Goal: Transaction & Acquisition: Purchase product/service

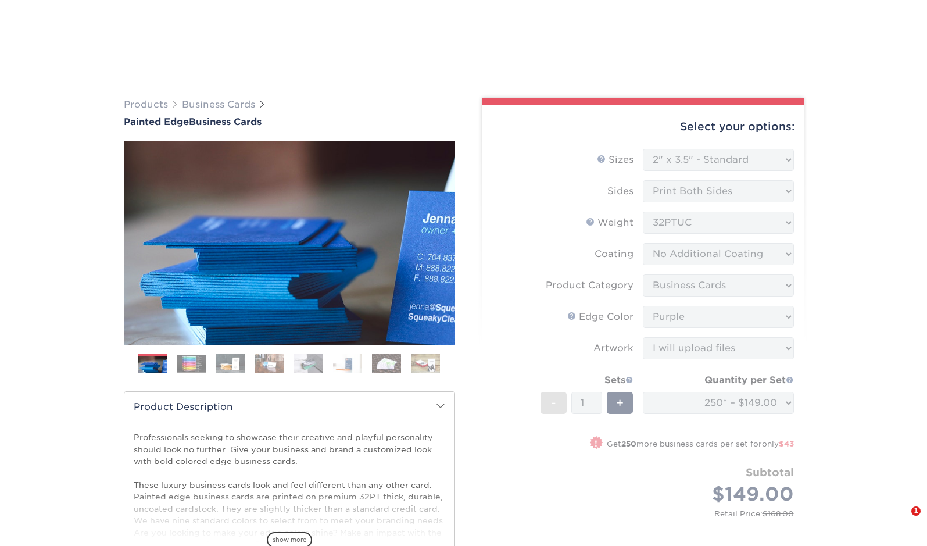
select select "2.00x3.50"
select select "3b5148f1-0588-4f88-a218-97bcfdce65c1"
select select "a07808a3-81c6-4e74-b75e-4e311282080e"
select select "upload"
select select "b1d50ed3-fc81-464d-a1d8-d1915fbce704"
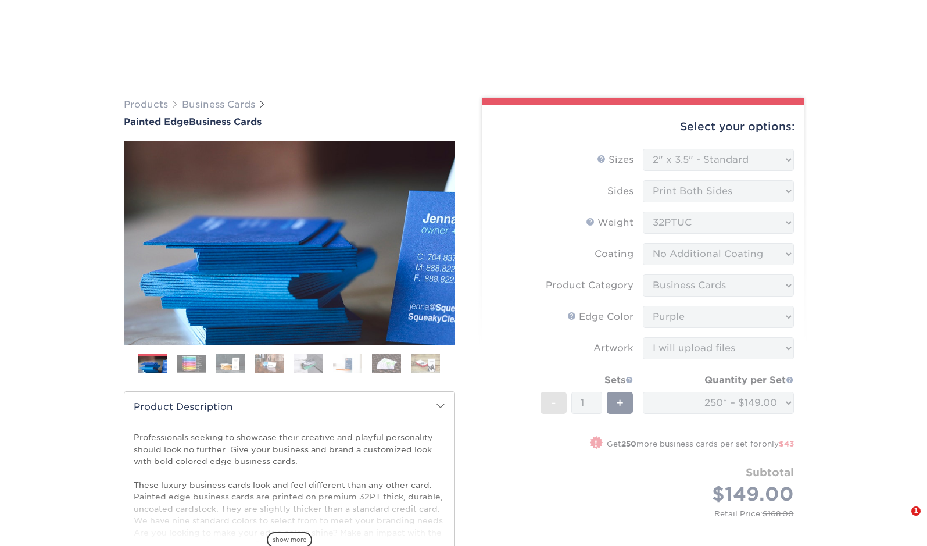
select select "259790"
select select "02"
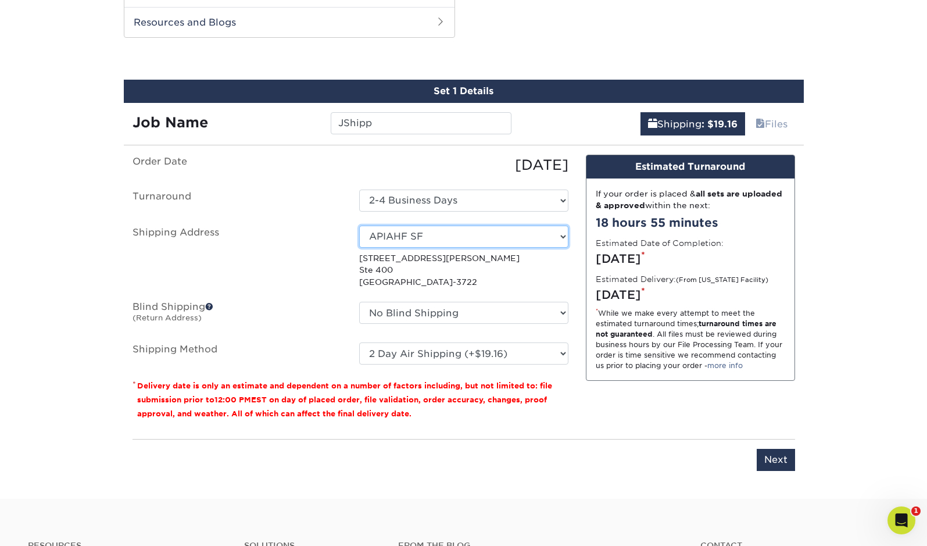
click at [474, 240] on select "Select One APIAHF DC APIAHF SF KTRIANA MSMITH NAPCA - vlee PLC [PERSON_NAME] VA…" at bounding box center [463, 237] width 209 height 22
select select "newaddress"
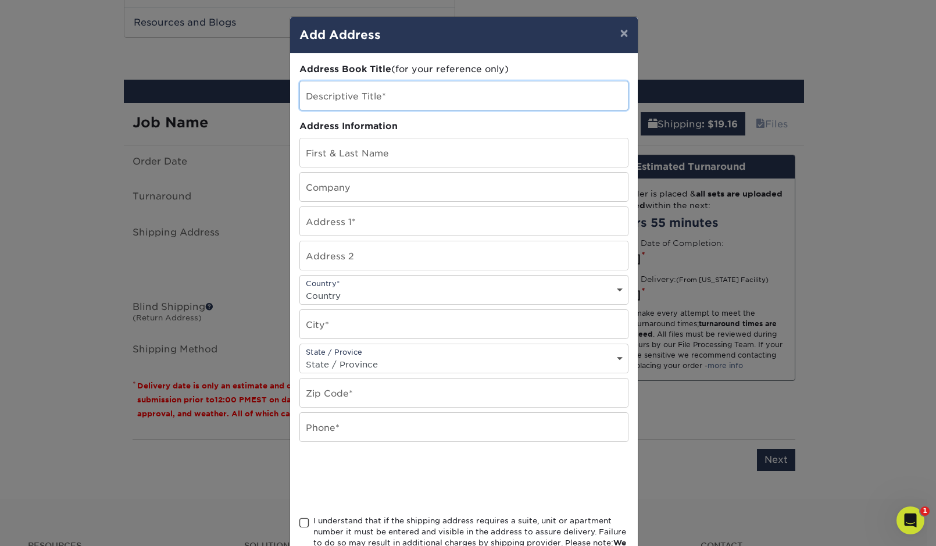
click at [469, 94] on input "text" at bounding box center [464, 95] width 328 height 28
type input "JShipp"
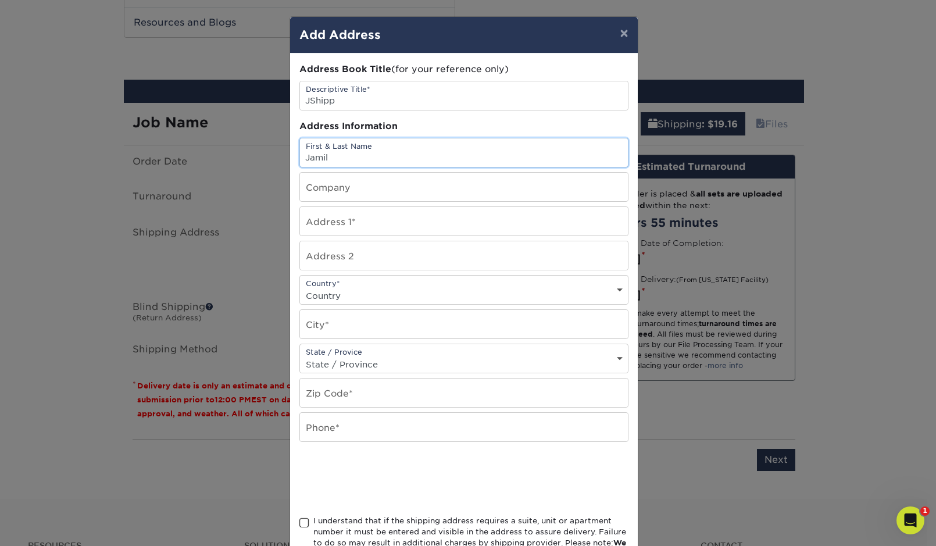
click at [404, 158] on input "Jamil" at bounding box center [464, 152] width 328 height 28
type input "[PERSON_NAME]"
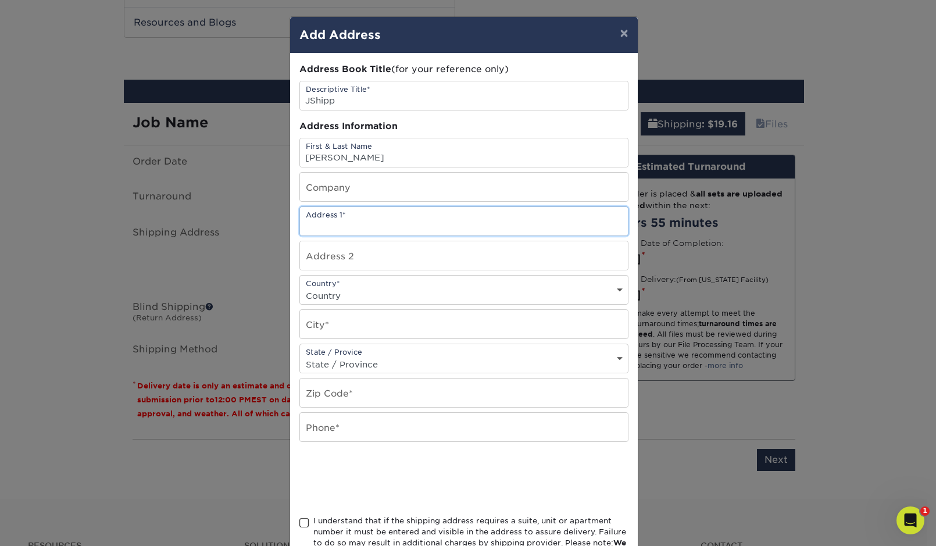
paste input "[STREET_ADDRESS][PERSON_NAME]"
type input "[STREET_ADDRESS][PERSON_NAME]"
click at [353, 259] on input "text" at bounding box center [464, 255] width 328 height 28
type input "Apt 113"
click at [358, 289] on select "Country [GEOGRAPHIC_DATA] [GEOGRAPHIC_DATA] ----------------------------- [GEOG…" at bounding box center [464, 295] width 328 height 17
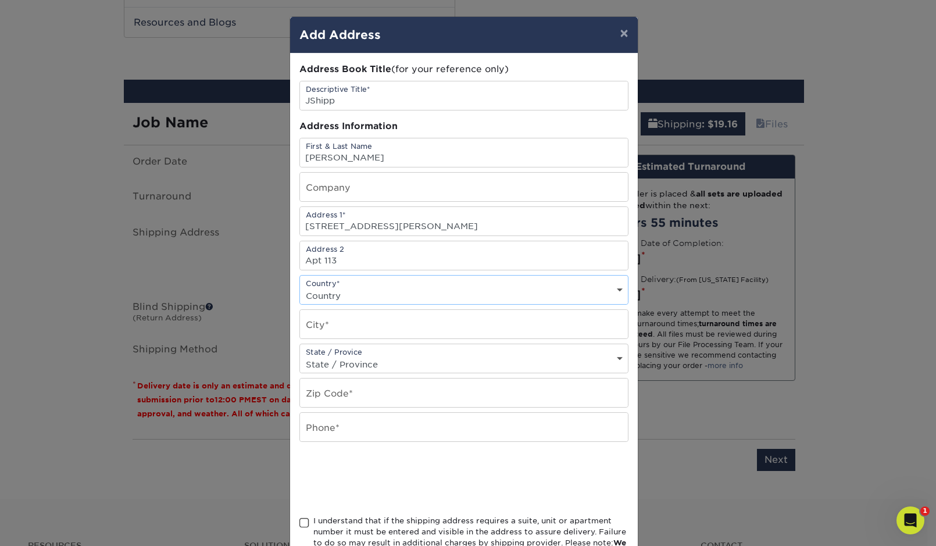
select select "US"
click at [353, 321] on input "text" at bounding box center [464, 324] width 328 height 28
type input "Hayward"
click at [353, 363] on select "State / Province [US_STATE] [US_STATE] [US_STATE] [US_STATE] [US_STATE] [US_STA…" at bounding box center [464, 364] width 328 height 17
select select "CA"
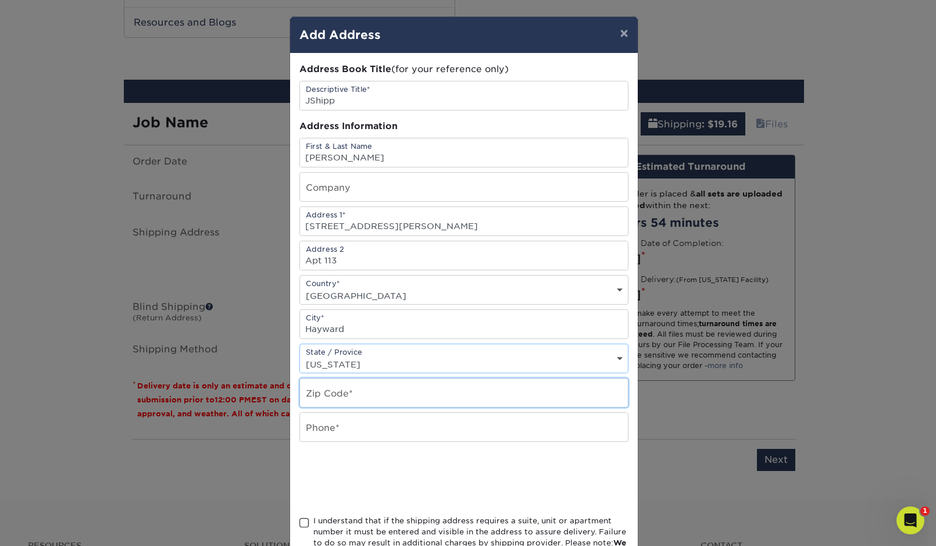
click at [365, 398] on input "text" at bounding box center [464, 393] width 328 height 28
paste input "94546-6147"
type input "94546-6147"
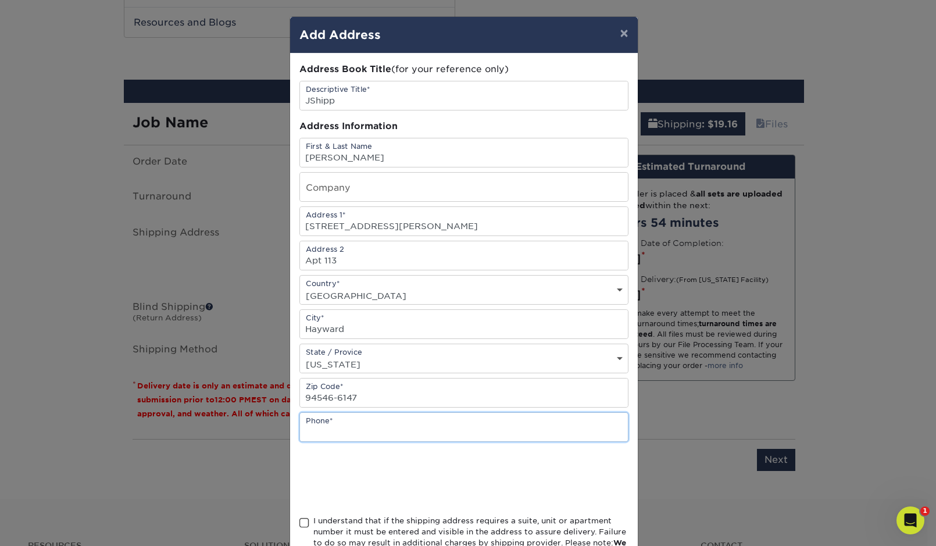
click at [361, 426] on input "text" at bounding box center [464, 427] width 328 height 28
paste input "[PHONE_NUMBER]"
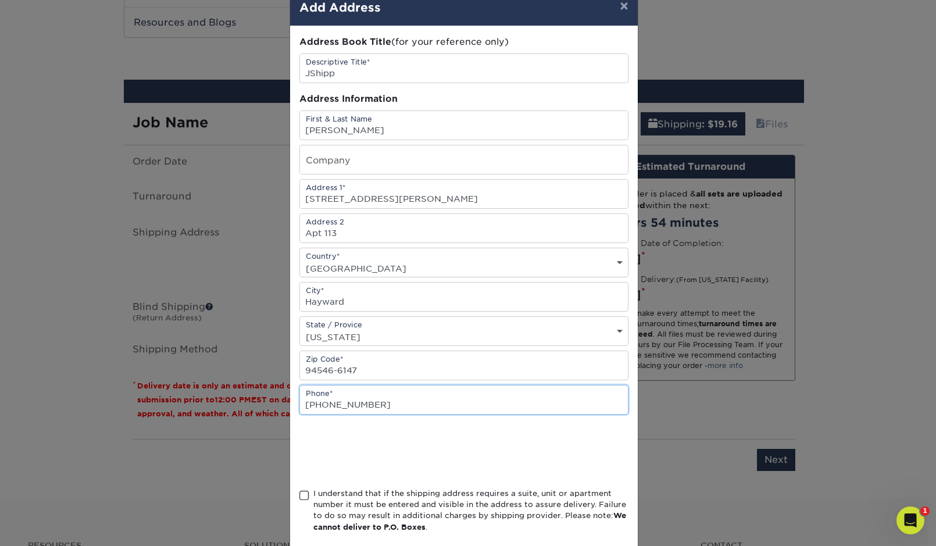
scroll to position [38, 0]
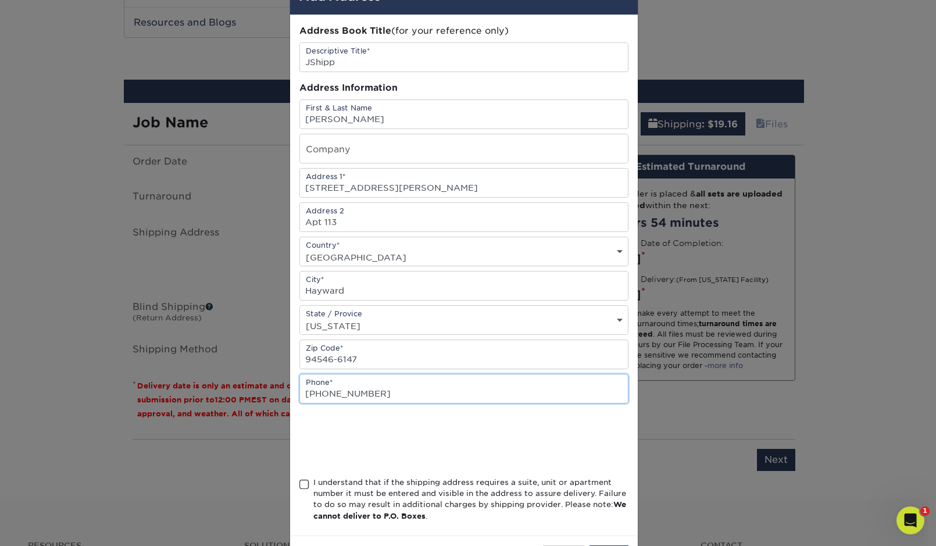
type input "[PHONE_NUMBER]"
click at [300, 484] on span at bounding box center [304, 484] width 10 height 11
click at [0, 0] on input "I understand that if the shipping address requires a suite, unit or apartment n…" at bounding box center [0, 0] width 0 height 0
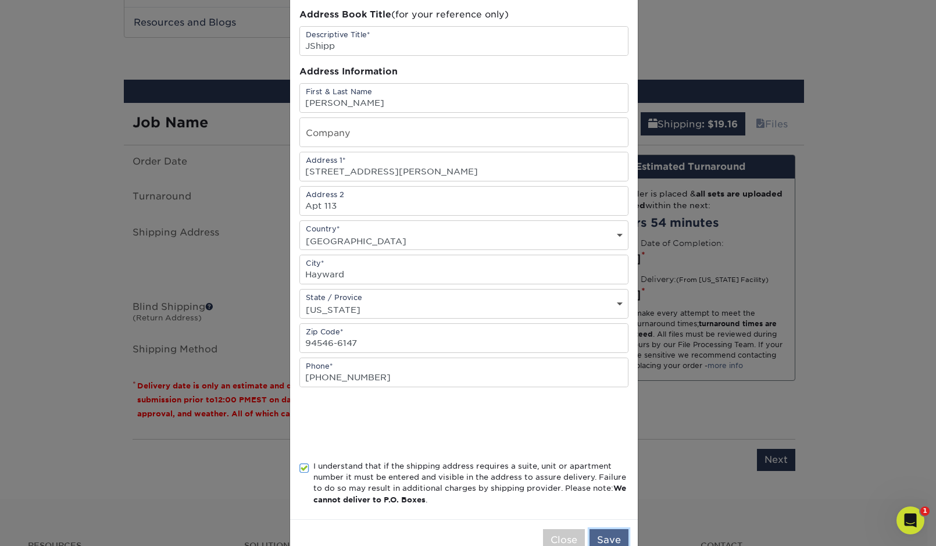
click at [616, 536] on button "Save" at bounding box center [609, 540] width 39 height 22
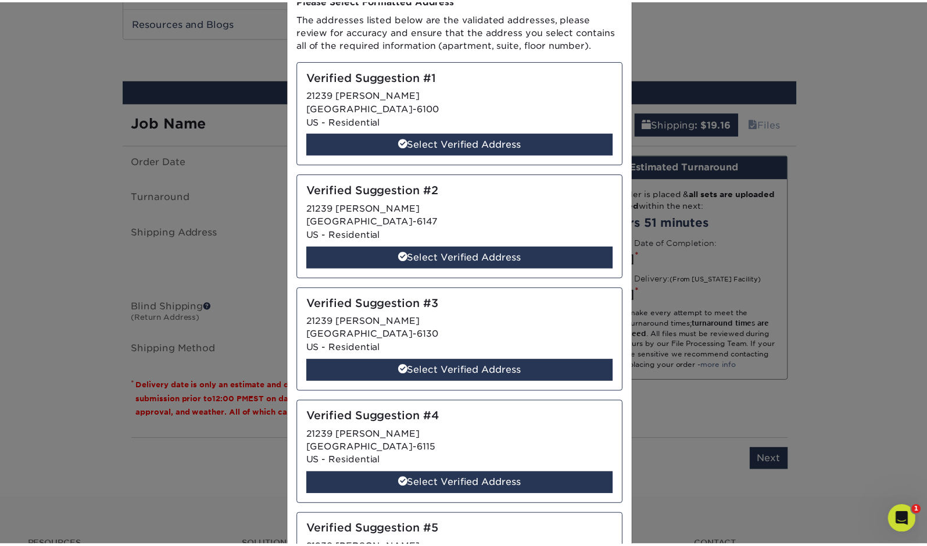
scroll to position [0, 0]
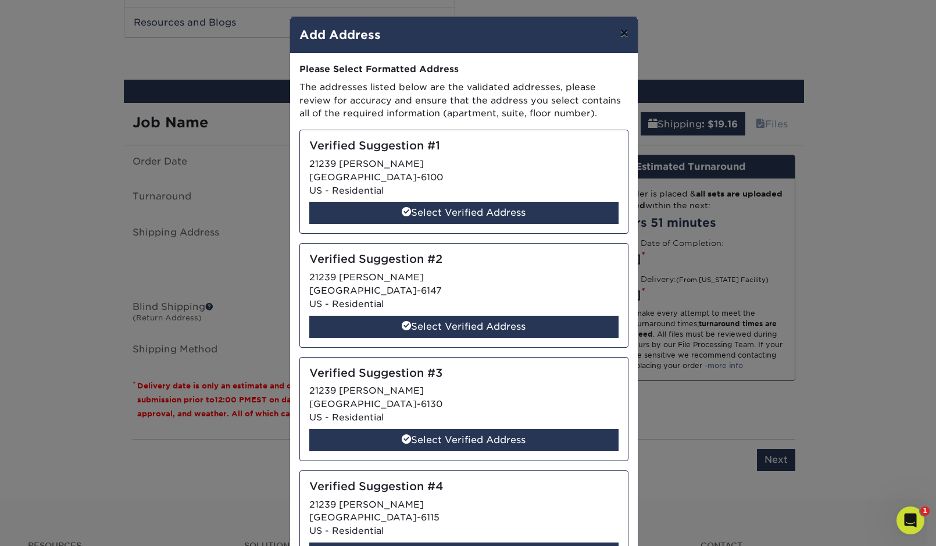
click at [613, 38] on button "×" at bounding box center [624, 33] width 27 height 33
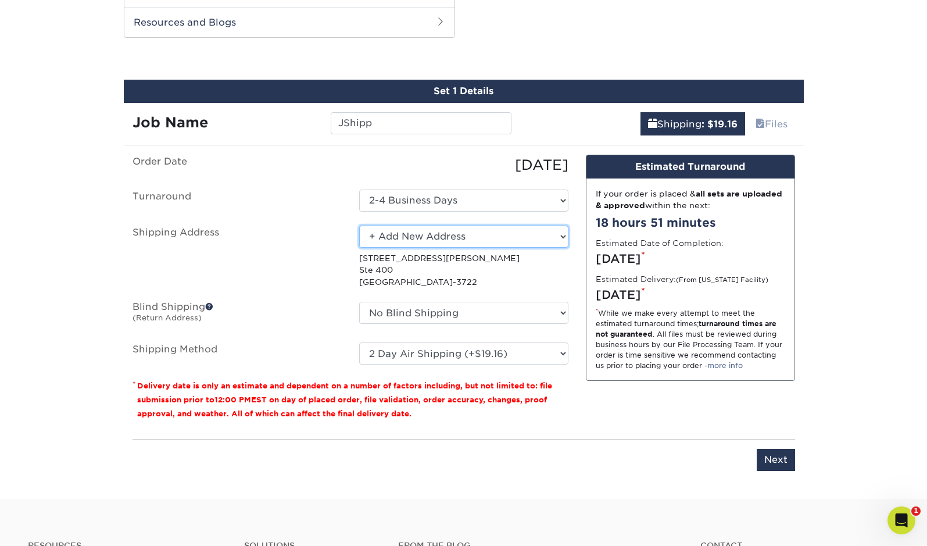
click at [451, 242] on select "Select One APIAHF DC APIAHF SF KTRIANA MSMITH NAPCA - vlee PLC [PERSON_NAME] VA…" at bounding box center [463, 237] width 209 height 22
click at [460, 237] on select "Select One APIAHF DC APIAHF SF KTRIANA MSMITH NAPCA - vlee PLC [PERSON_NAME] VA…" at bounding box center [463, 237] width 209 height 22
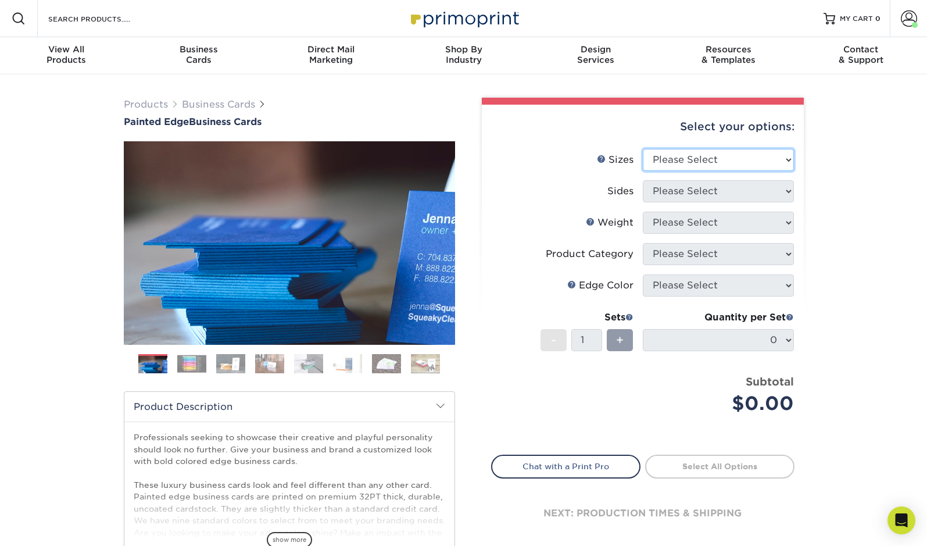
click at [737, 155] on select "Please Select 2" x 3.5" - Standard 2.125" x 3.375" - European 2.5" x 2.5" - Squ…" at bounding box center [718, 160] width 151 height 22
select select "2.00x3.50"
click at [722, 190] on select "Please Select Print Both Sides Print Front Only" at bounding box center [718, 191] width 151 height 22
select select "13abbda7-1d64-4f25-8bb2-c179b224825d"
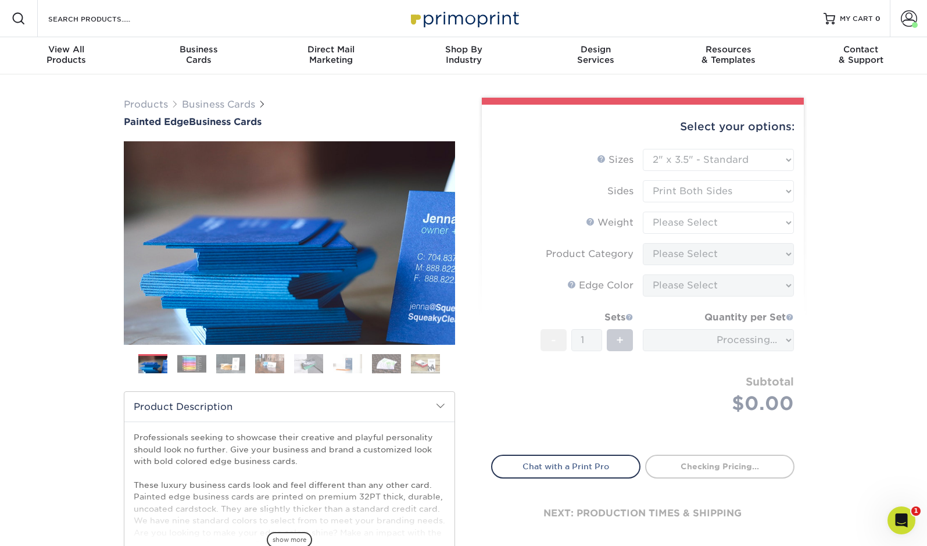
click at [714, 222] on form "Sizes Help Sizes Please Select 2" x 3.5" - Standard 2.125" x 3.375" - European …" at bounding box center [643, 295] width 304 height 292
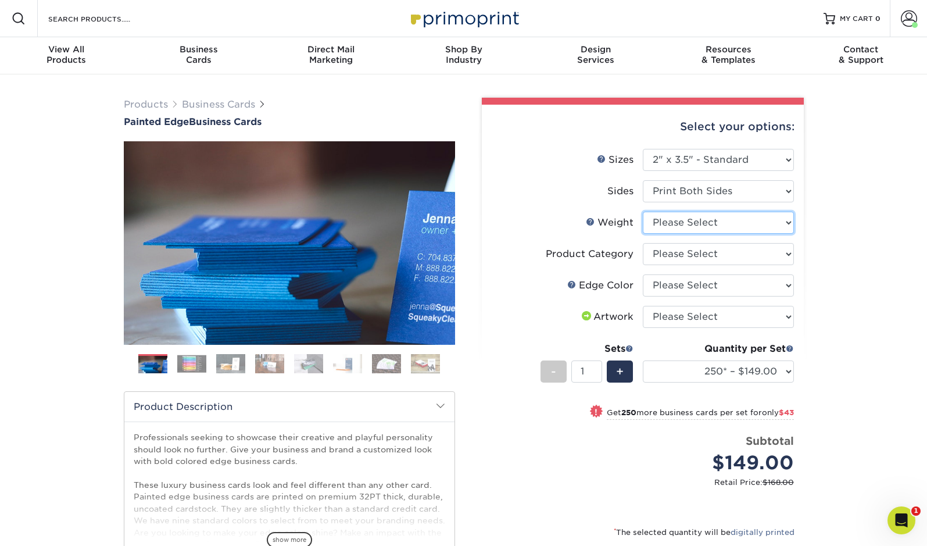
click at [715, 222] on select "Please Select 32PTUC" at bounding box center [718, 223] width 151 height 22
select select "32PTUC"
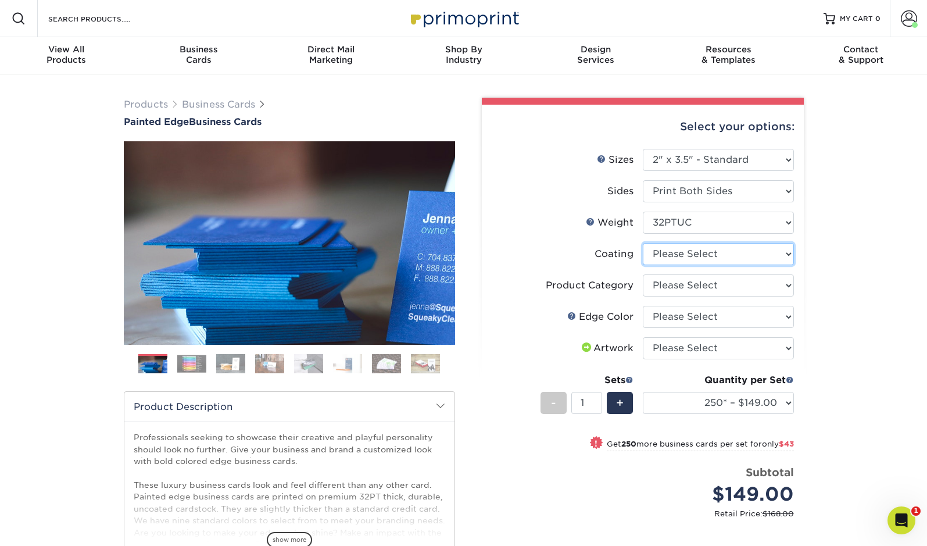
click at [722, 254] on select at bounding box center [718, 254] width 151 height 22
select select "3e7618de-abca-4bda-9f97-8b9129e913d8"
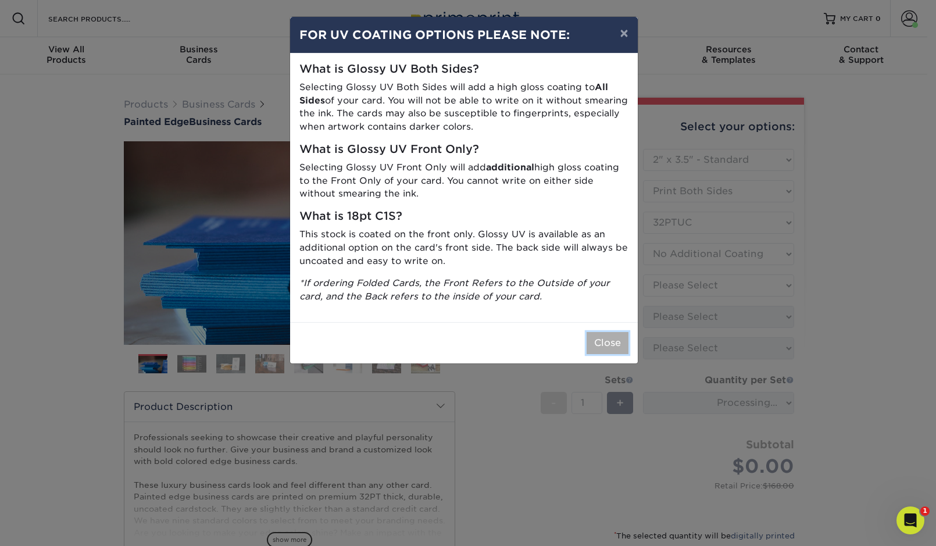
click at [612, 340] on button "Close" at bounding box center [608, 343] width 42 height 22
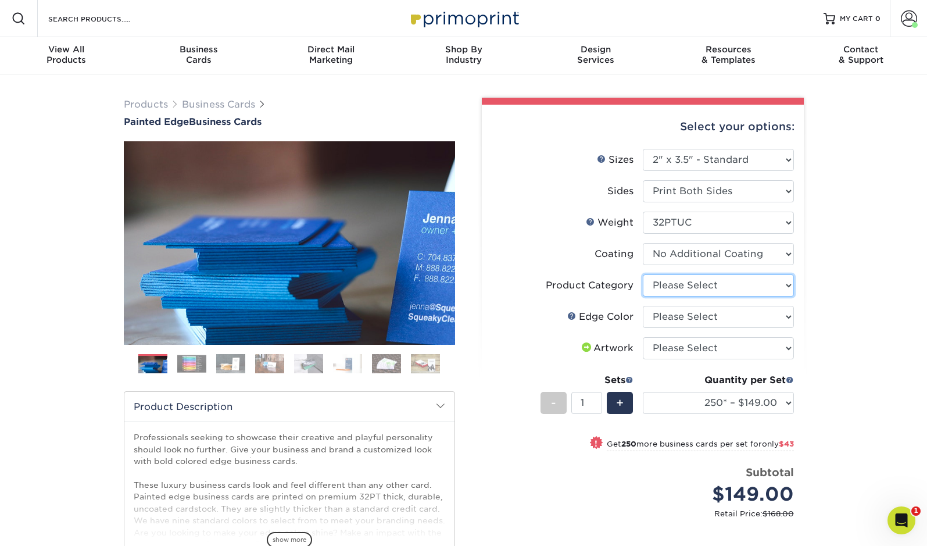
click at [696, 286] on select "Please Select Business Cards" at bounding box center [718, 285] width 151 height 22
select select "3b5148f1-0588-4f88-a218-97bcfdce65c1"
click at [697, 310] on select "Please Select Charcoal Black Brown Blue Pearlescent Blue Pearlescent Gold Pearl…" at bounding box center [718, 317] width 151 height 22
select select "a07808a3-81c6-4e74-b75e-4e311282080e"
click at [720, 343] on select "Please Select I will upload files I need a design - $100" at bounding box center [718, 348] width 151 height 22
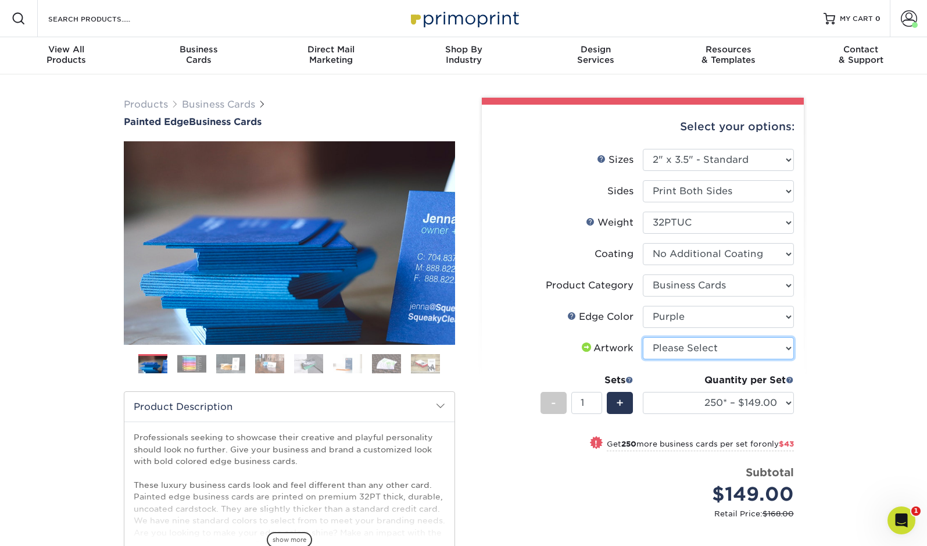
select select "upload"
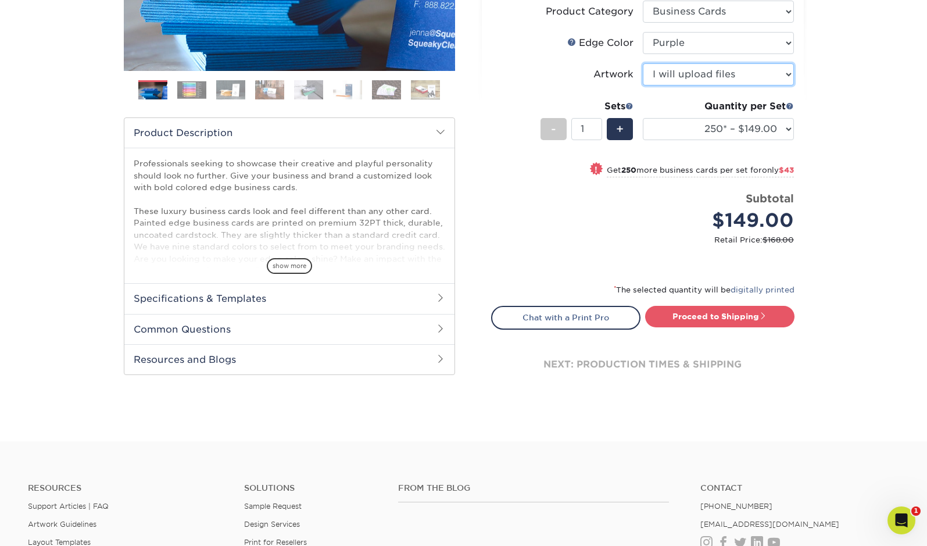
scroll to position [319, 0]
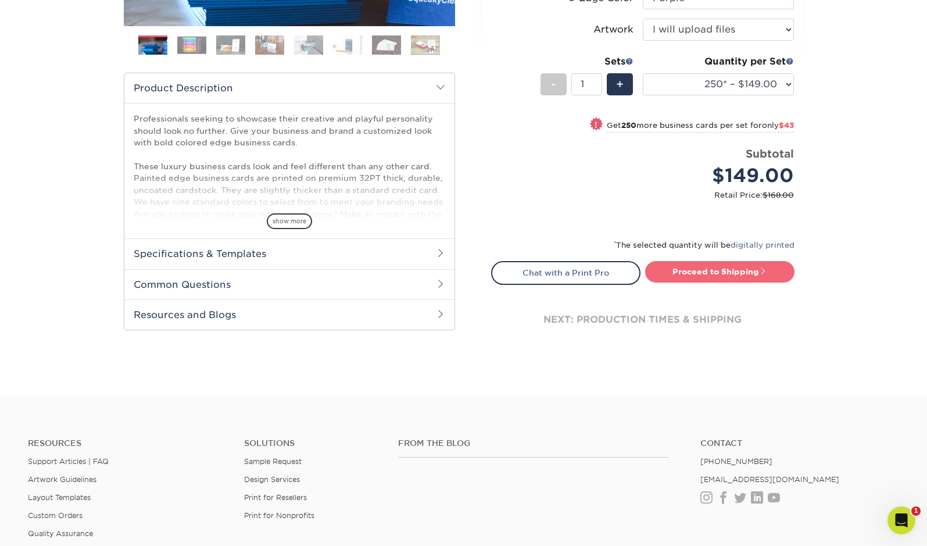
click at [740, 273] on link "Proceed to Shipping" at bounding box center [719, 271] width 149 height 21
type input "Set 1"
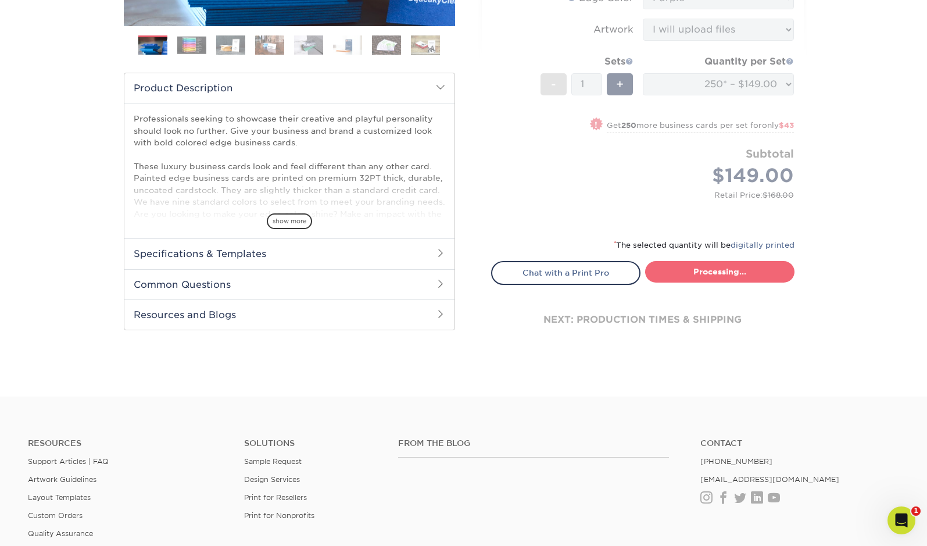
select select "b1d50ed3-fc81-464d-a1d8-d1915fbce704"
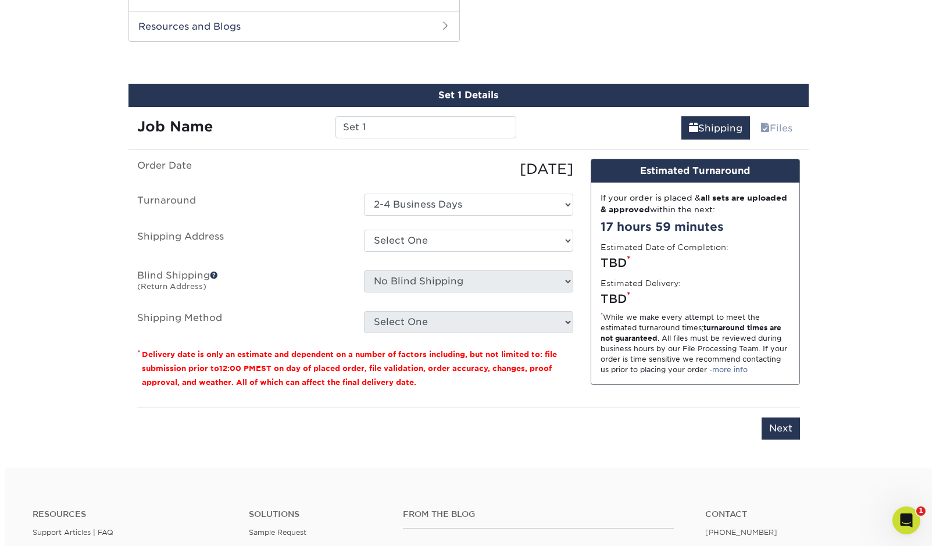
scroll to position [611, 0]
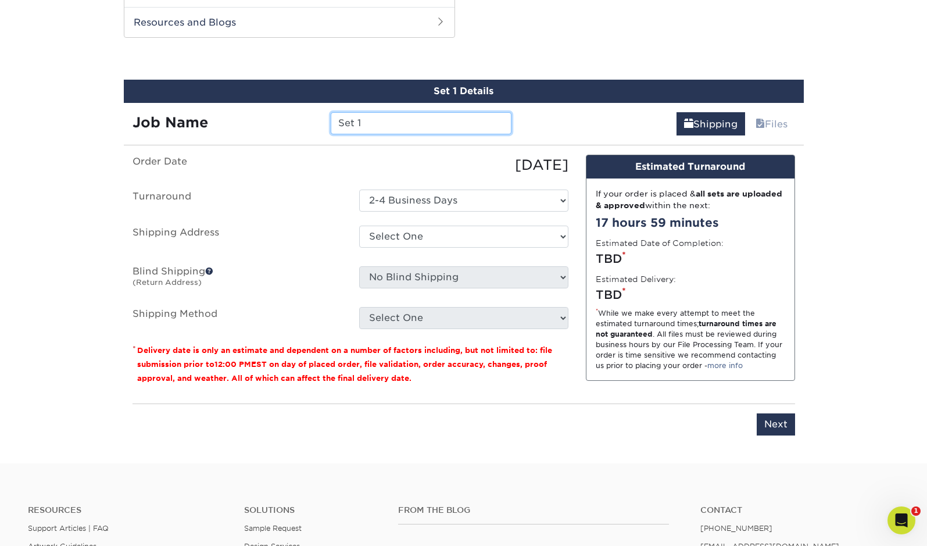
drag, startPoint x: 401, startPoint y: 121, endPoint x: 395, endPoint y: 106, distance: 15.5
click at [395, 107] on div "Job Name Set 1" at bounding box center [322, 119] width 397 height 33
type input "JShipp"
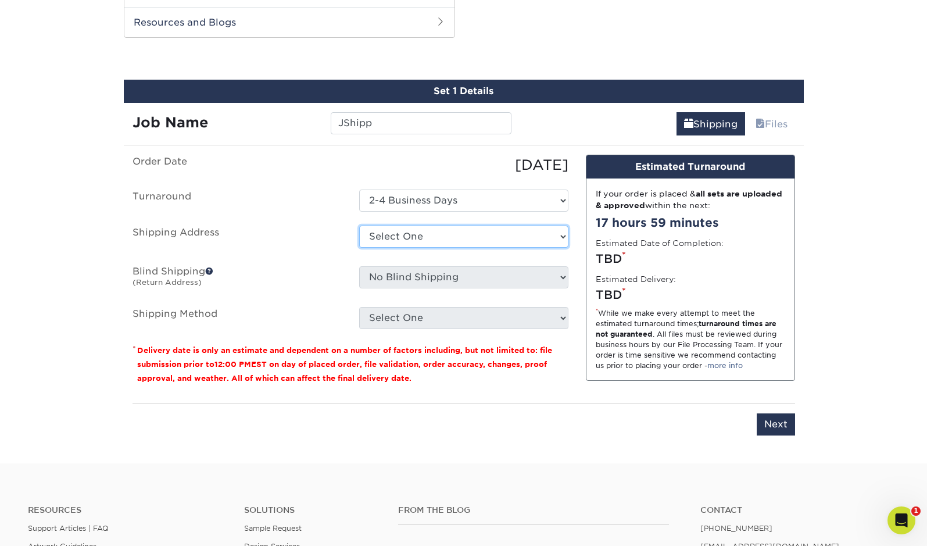
click at [439, 234] on select "Select One APIAHF DC APIAHF SF KTRIANA MSMITH NAPCA - vlee PLC [PERSON_NAME] VA…" at bounding box center [463, 237] width 209 height 22
select select "newaddress"
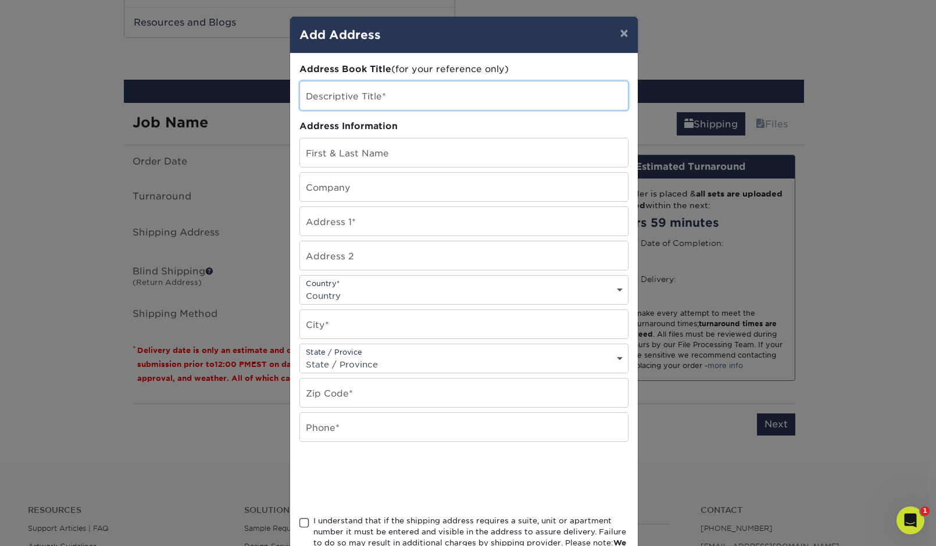
click at [455, 98] on input "text" at bounding box center [464, 95] width 328 height 28
type input "JShipp"
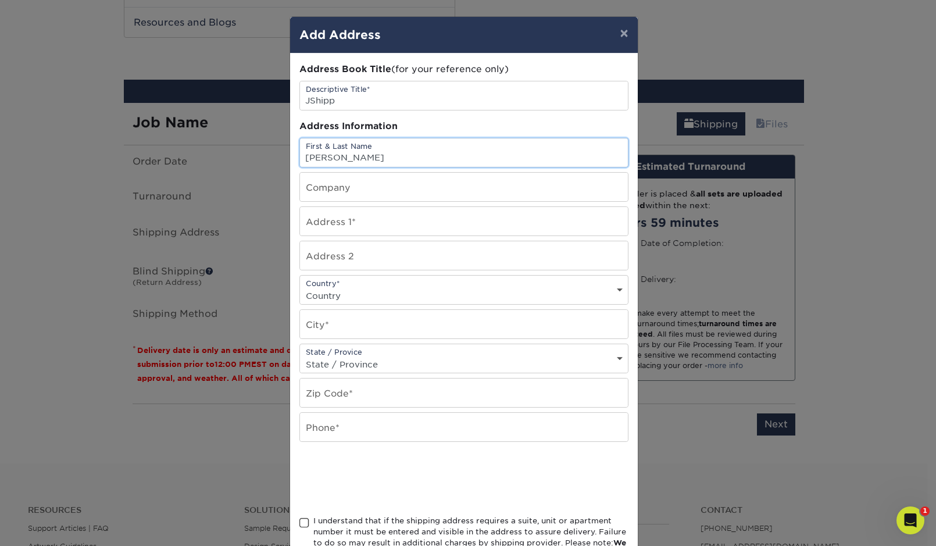
type input "[PERSON_NAME]"
paste input "[STREET_ADDRESS][PERSON_NAME]"
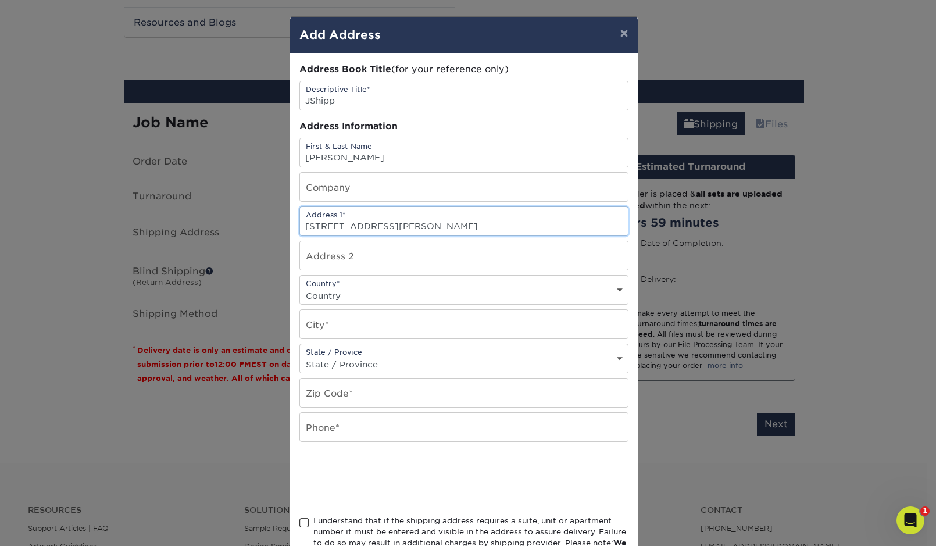
click at [352, 228] on input "[STREET_ADDRESS][PERSON_NAME]" at bounding box center [464, 221] width 328 height 28
type input "21239 Gary Drive"
click at [348, 257] on input "text" at bounding box center [464, 255] width 328 height 28
type input "Apt 113"
click at [337, 290] on select "Country [GEOGRAPHIC_DATA] [GEOGRAPHIC_DATA] ----------------------------- [GEOG…" at bounding box center [464, 295] width 328 height 17
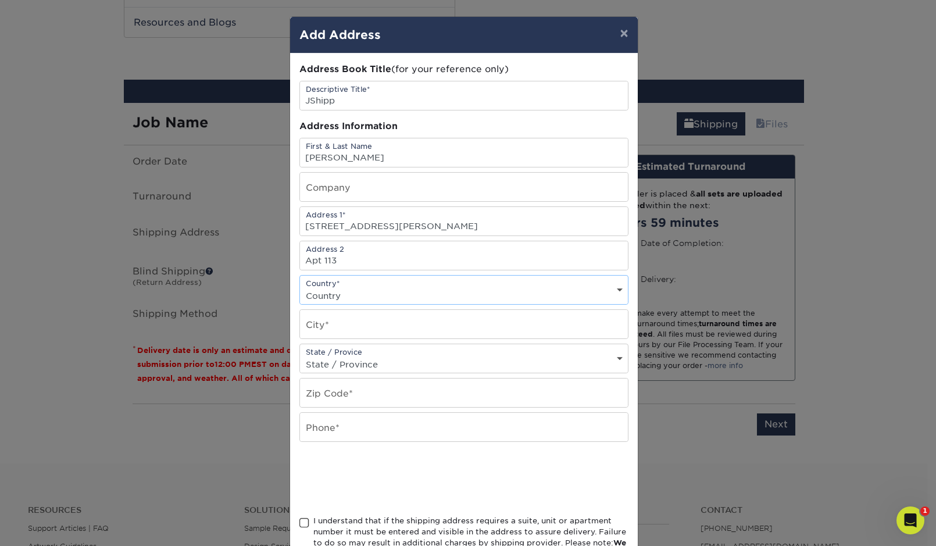
select select "US"
click at [359, 325] on input "text" at bounding box center [464, 324] width 328 height 28
type input "Hayward"
click at [352, 354] on div "State / Provice State / Province Alabama Alaska Arizona Arkansas California Col…" at bounding box center [463, 359] width 329 height 30
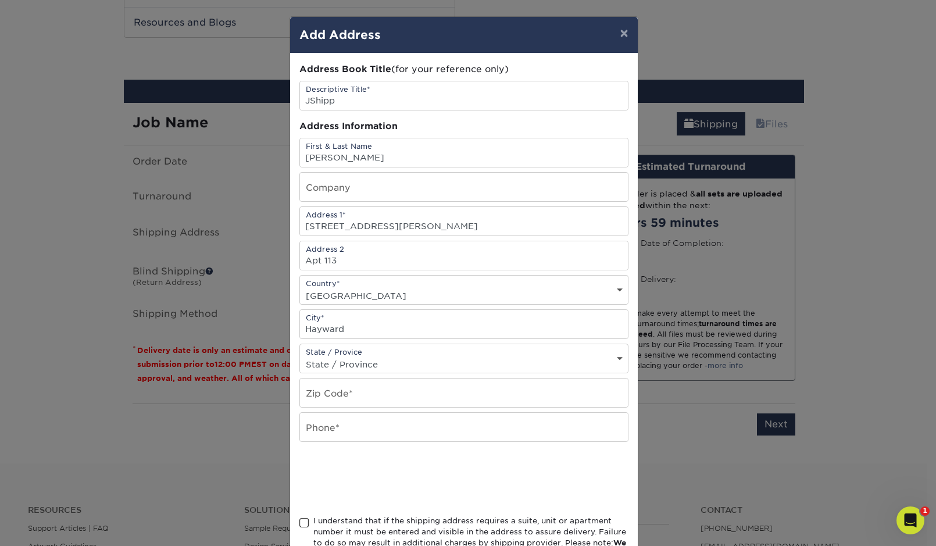
click at [353, 363] on select "State / Province [US_STATE] [US_STATE] [US_STATE] [US_STATE] [US_STATE] [US_STA…" at bounding box center [464, 364] width 328 height 17
select select "CA"
click at [388, 385] on input "text" at bounding box center [464, 393] width 328 height 28
paste input "94546-6147"
type input "94546-6147"
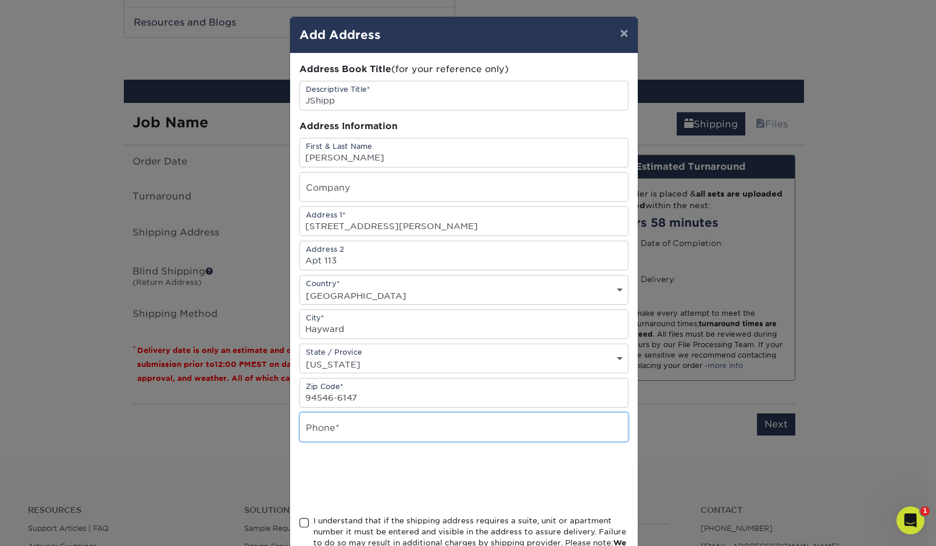
click at [394, 431] on input "text" at bounding box center [464, 427] width 328 height 28
paste input "[PHONE_NUMBER]"
type input "[PHONE_NUMBER]"
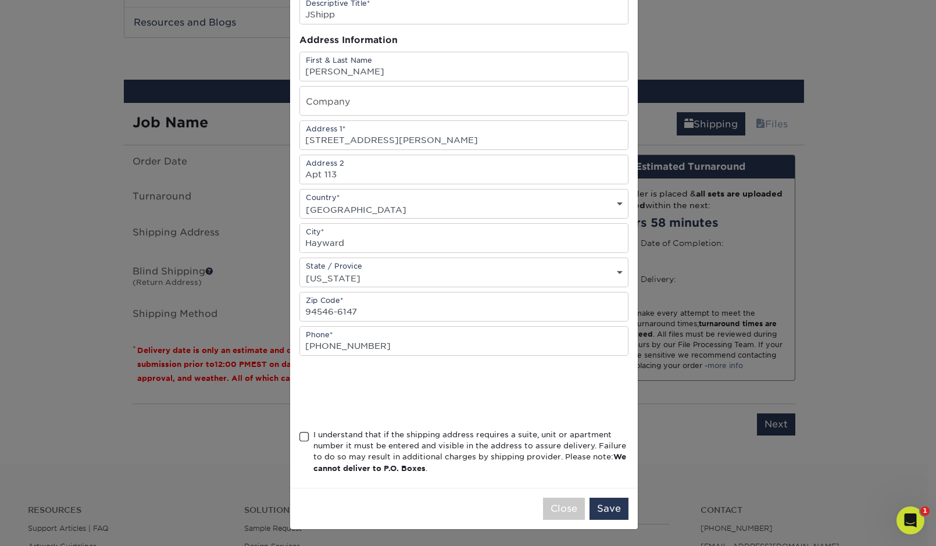
click at [299, 433] on span at bounding box center [304, 436] width 10 height 11
click at [0, 0] on input "I understand that if the shipping address requires a suite, unit or apartment n…" at bounding box center [0, 0] width 0 height 0
click at [604, 506] on button "Save" at bounding box center [609, 509] width 39 height 22
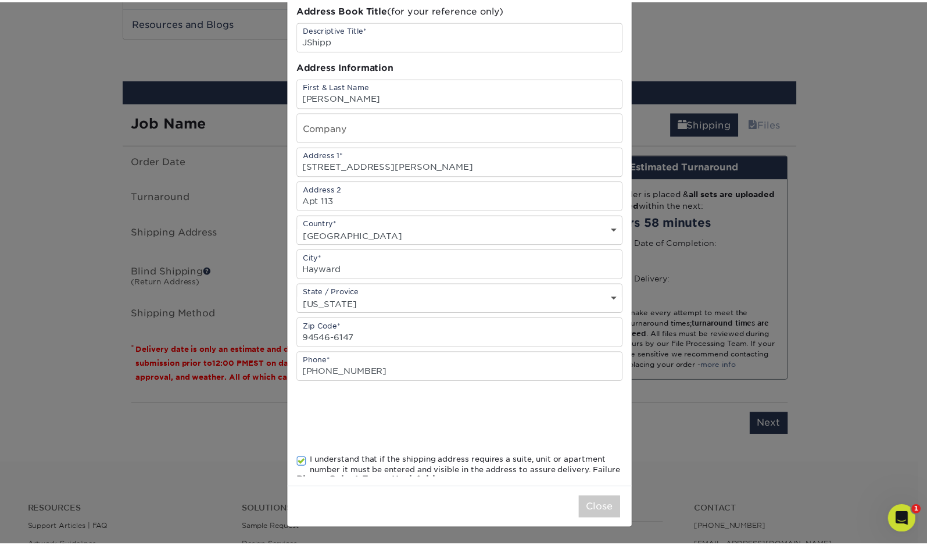
scroll to position [0, 0]
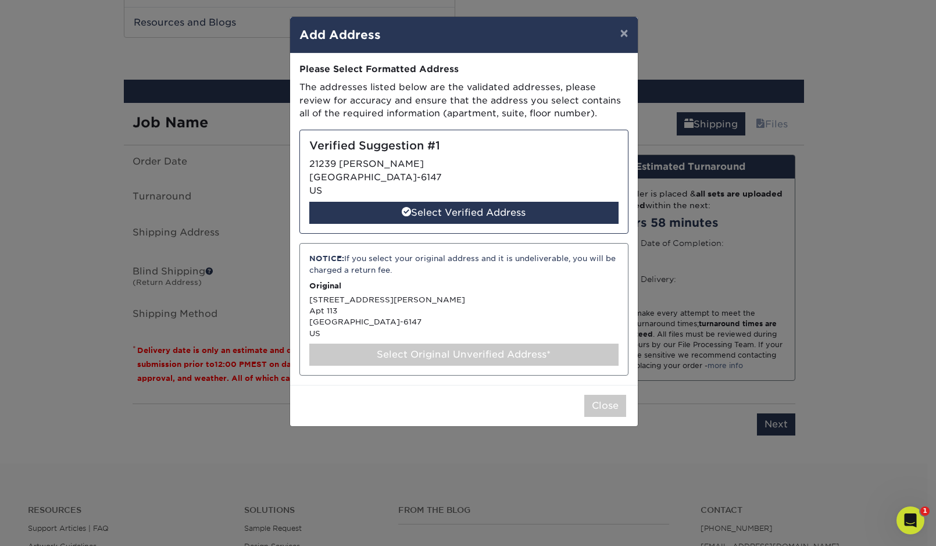
click at [586, 355] on div "Select Original Unverified Address*" at bounding box center [463, 355] width 309 height 22
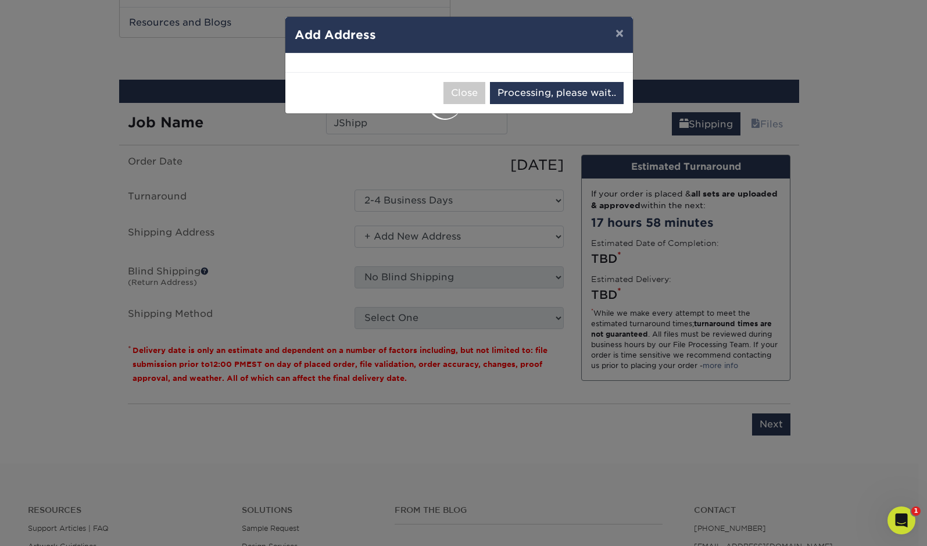
select select "285284"
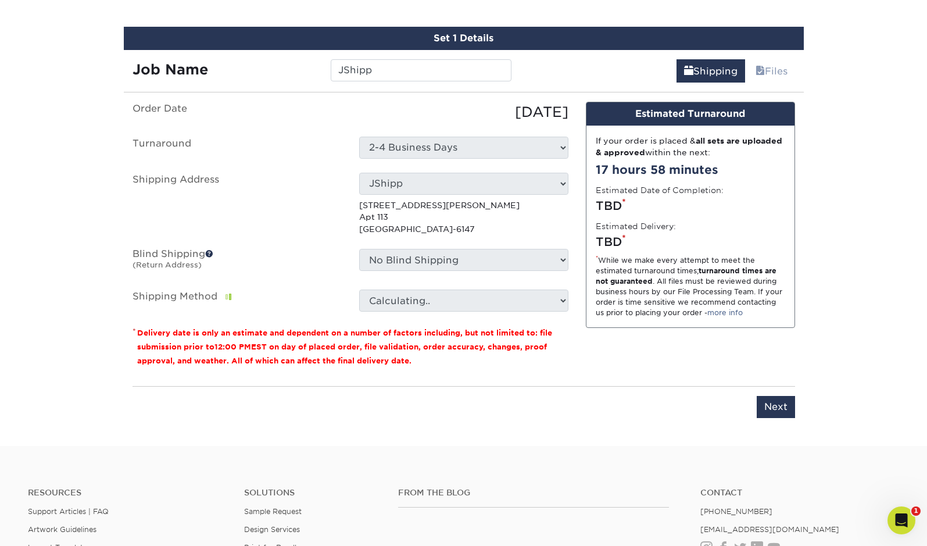
scroll to position [670, 0]
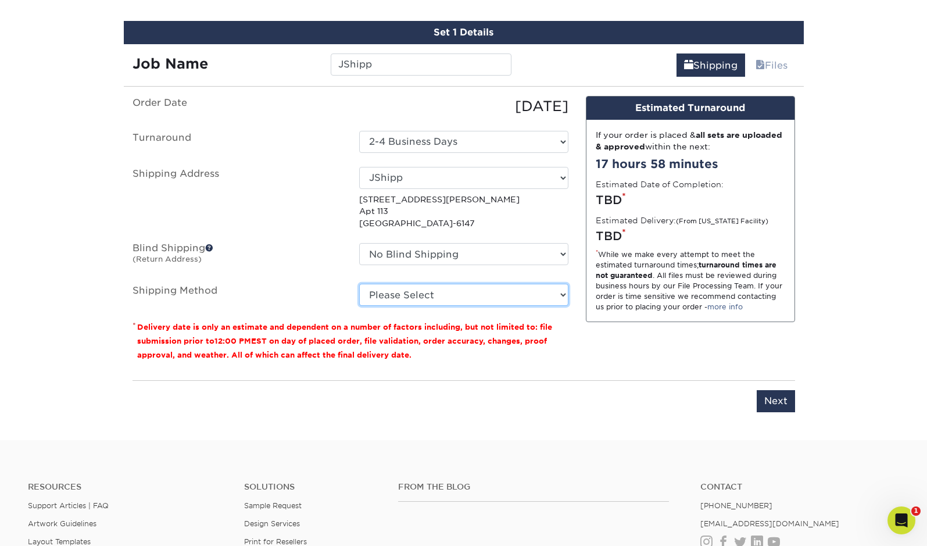
click at [483, 300] on select "Please Select Ground Shipping (+$7.84) 3 Day Shipping Service (+$20.04) 2 Day A…" at bounding box center [463, 295] width 209 height 22
select select "02"
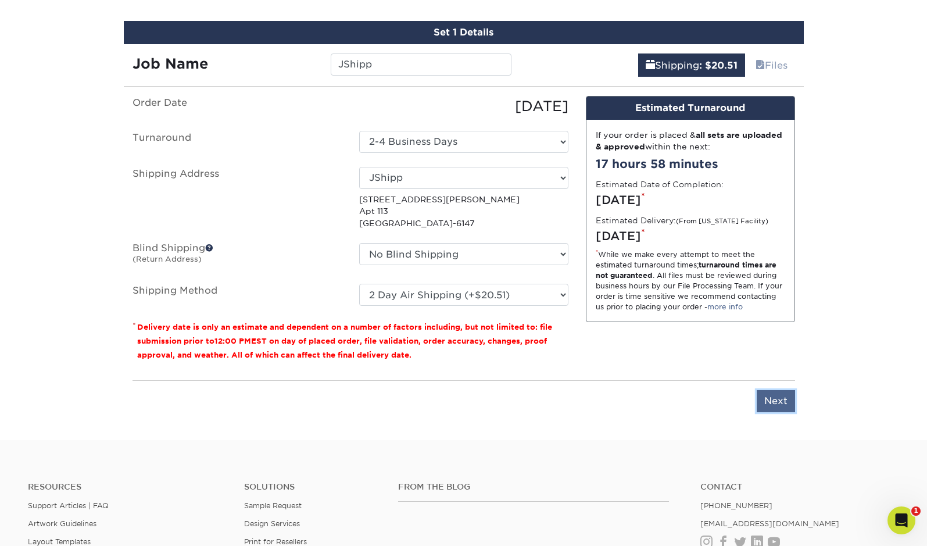
click at [776, 399] on input "Next" at bounding box center [776, 401] width 38 height 22
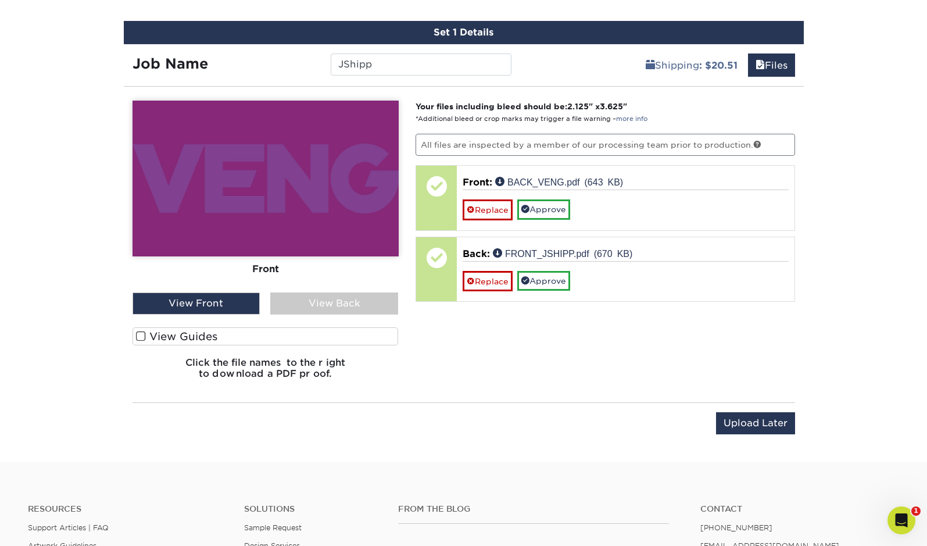
click at [317, 301] on div "View Back" at bounding box center [334, 303] width 128 height 22
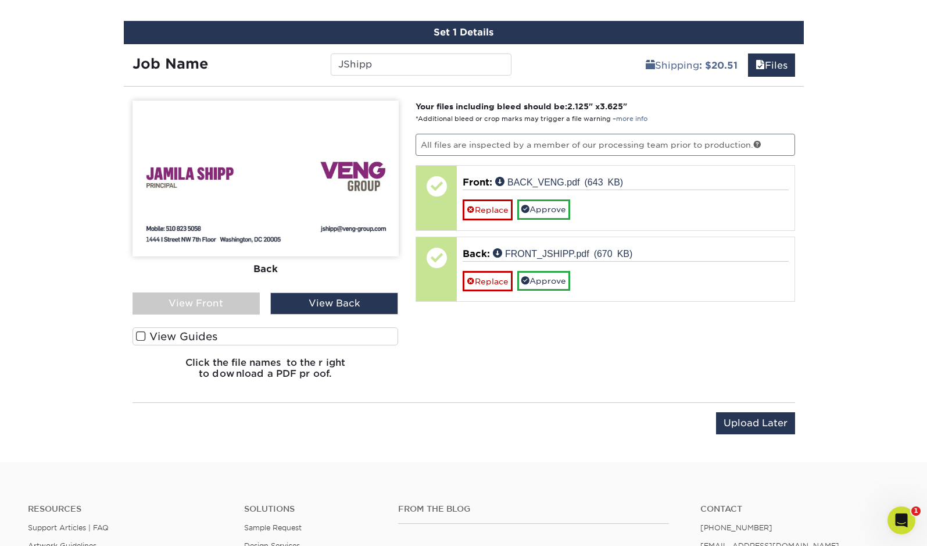
click at [317, 301] on div "View Back" at bounding box center [334, 303] width 128 height 22
click at [189, 330] on label "View Guides" at bounding box center [266, 336] width 266 height 18
click at [0, 0] on input "View Guides" at bounding box center [0, 0] width 0 height 0
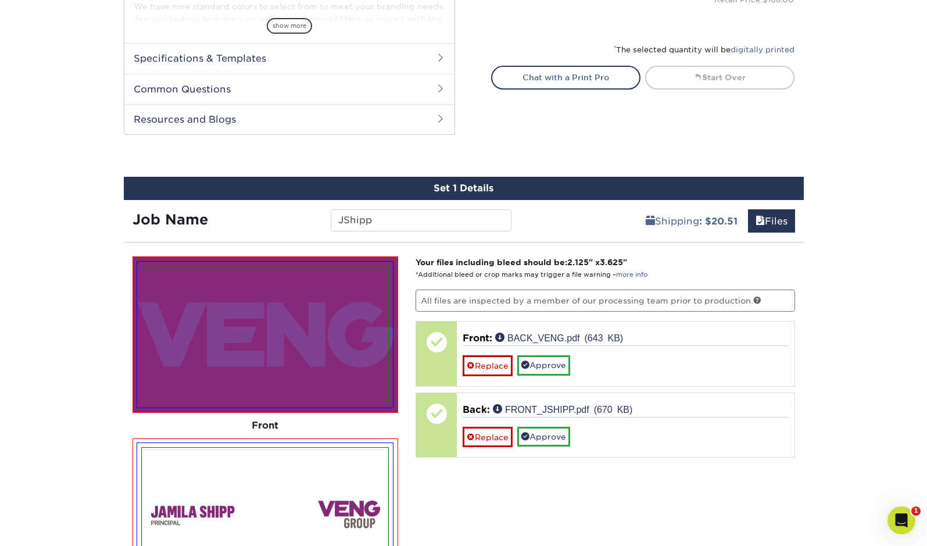
scroll to position [495, 0]
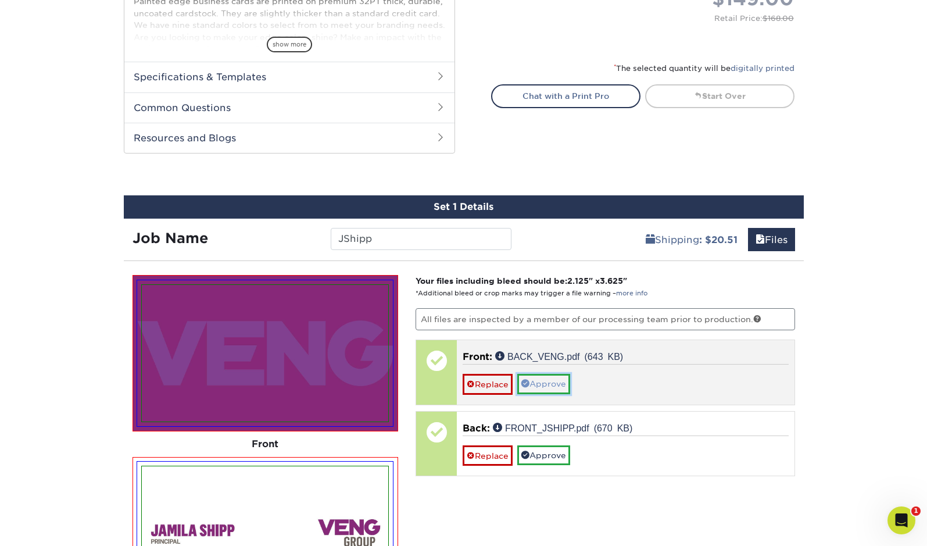
click at [558, 384] on link "Approve" at bounding box center [544, 384] width 53 height 20
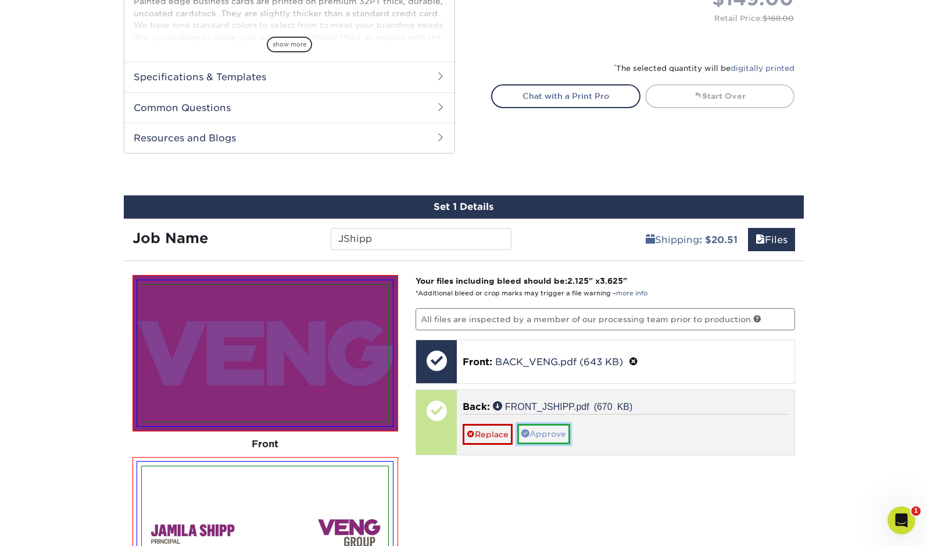
click at [551, 431] on link "Approve" at bounding box center [544, 434] width 53 height 20
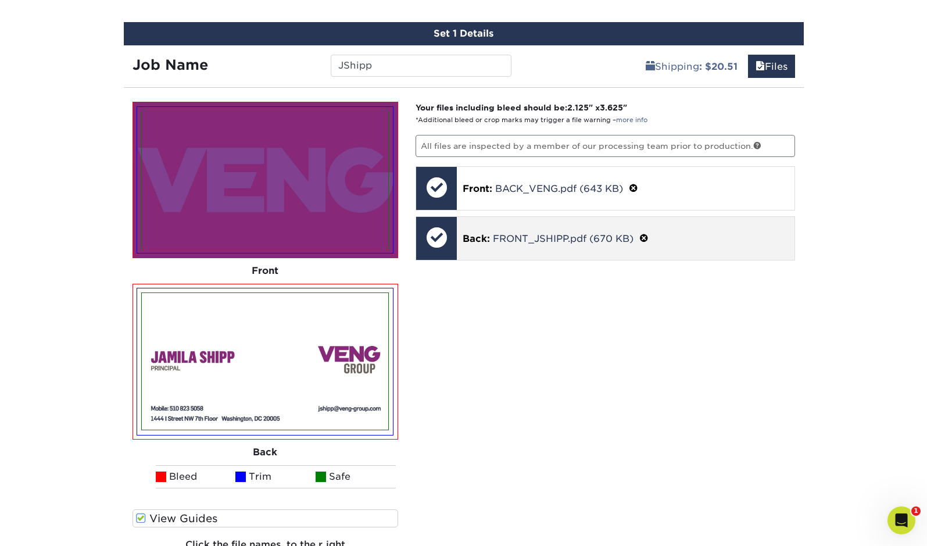
scroll to position [702, 0]
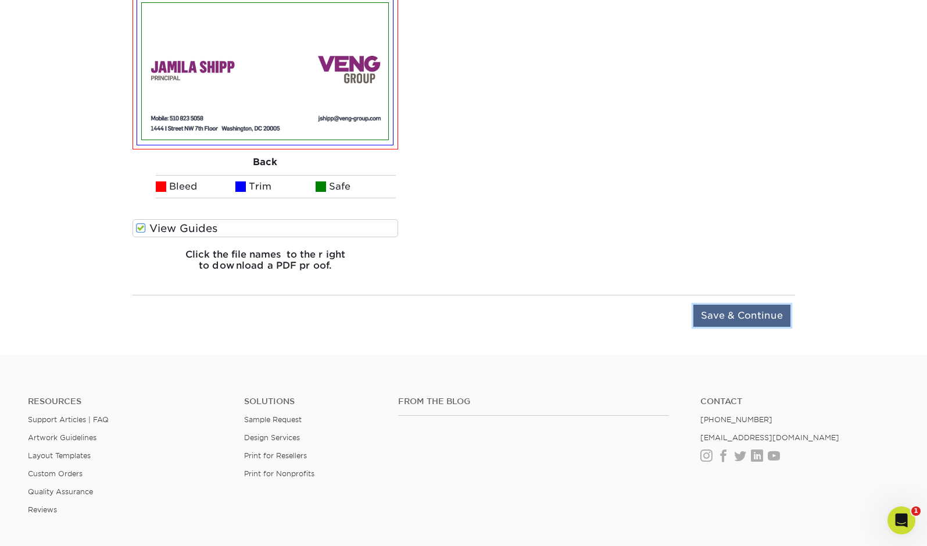
click at [742, 308] on input "Save & Continue" at bounding box center [742, 316] width 97 height 22
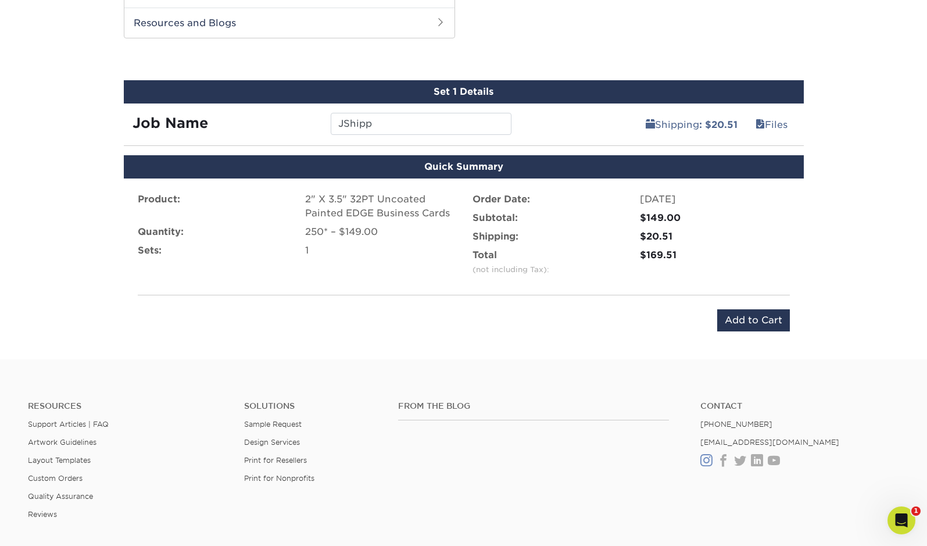
scroll to position [608, 0]
